Goal: Transaction & Acquisition: Purchase product/service

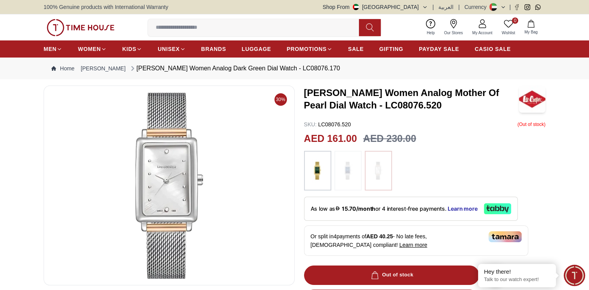
click at [504, 7] on icon at bounding box center [503, 7] width 6 height 6
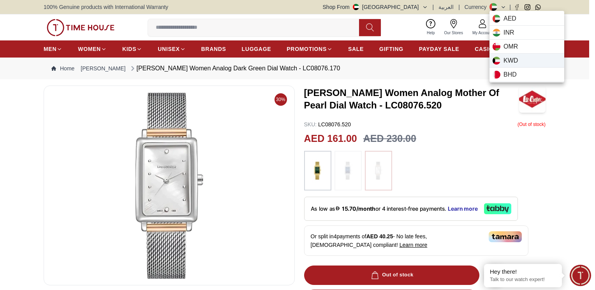
click at [507, 62] on span "KWD" at bounding box center [510, 60] width 14 height 9
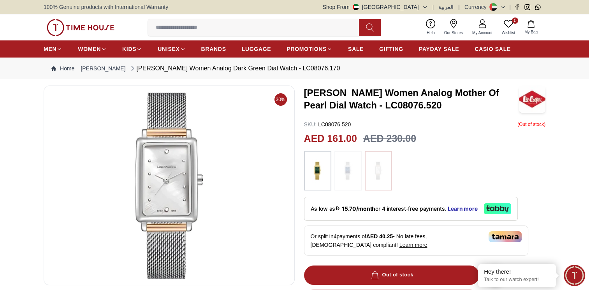
click at [428, 7] on icon "button" at bounding box center [425, 7] width 6 height 6
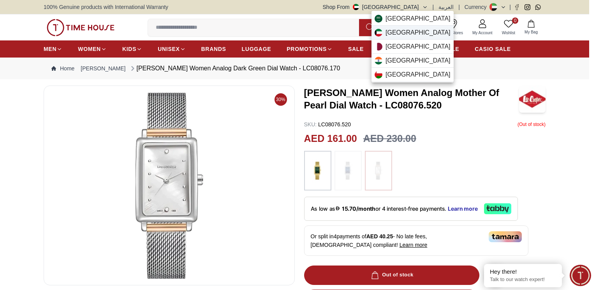
click at [397, 30] on span "[GEOGRAPHIC_DATA]" at bounding box center [417, 32] width 65 height 9
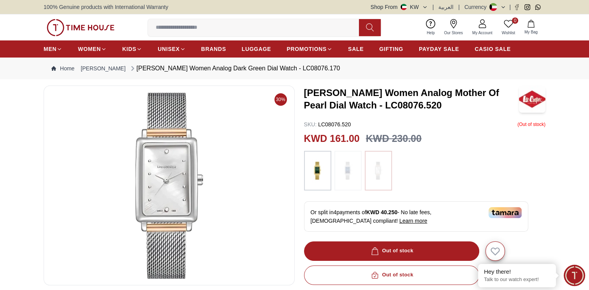
click at [427, 7] on icon "button" at bounding box center [425, 7] width 6 height 6
